Goal: Navigation & Orientation: Find specific page/section

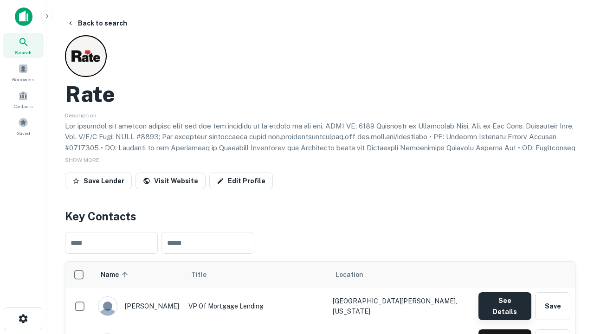
click at [505, 302] on button "See Details" at bounding box center [505, 307] width 53 height 28
click at [23, 319] on icon "button" at bounding box center [23, 318] width 11 height 11
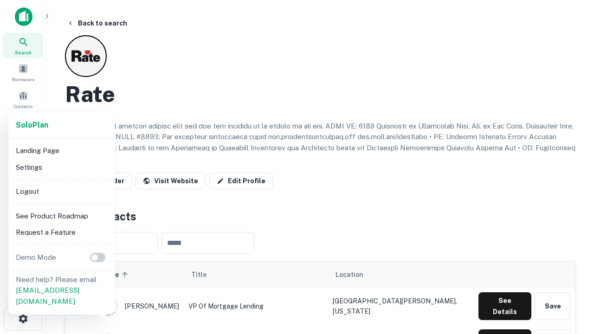
click at [61, 191] on li "Logout" at bounding box center [61, 191] width 99 height 17
